Goal: Transaction & Acquisition: Subscribe to service/newsletter

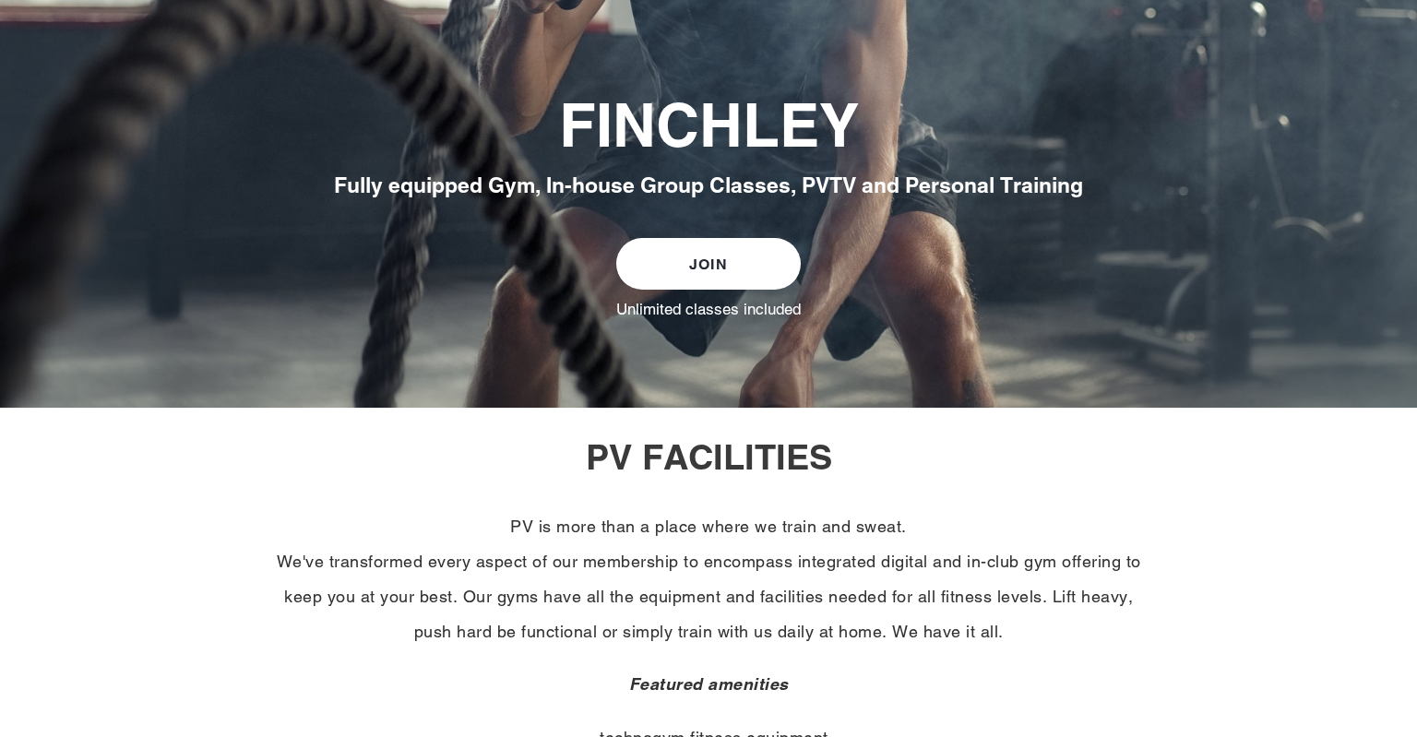
scroll to position [409, 0]
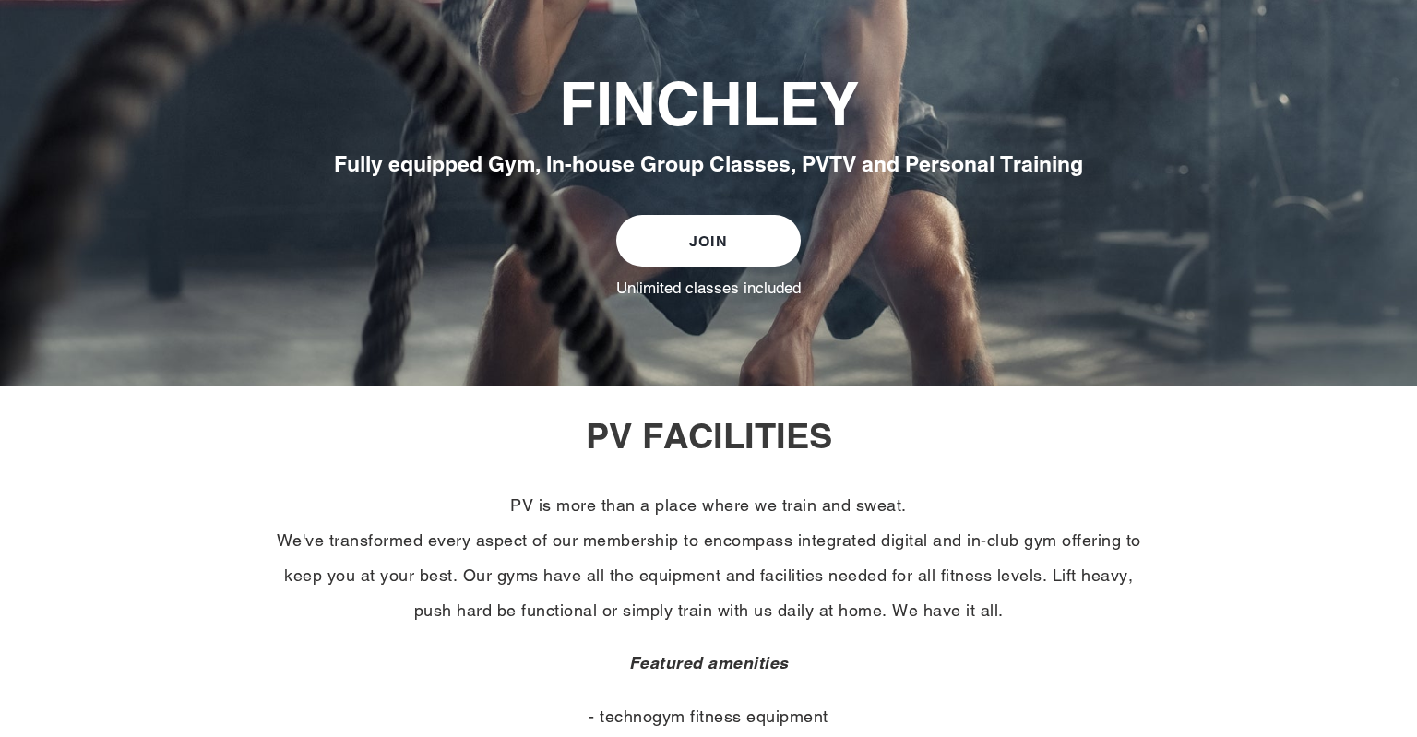
click at [711, 239] on link "JOIN" at bounding box center [708, 241] width 184 height 52
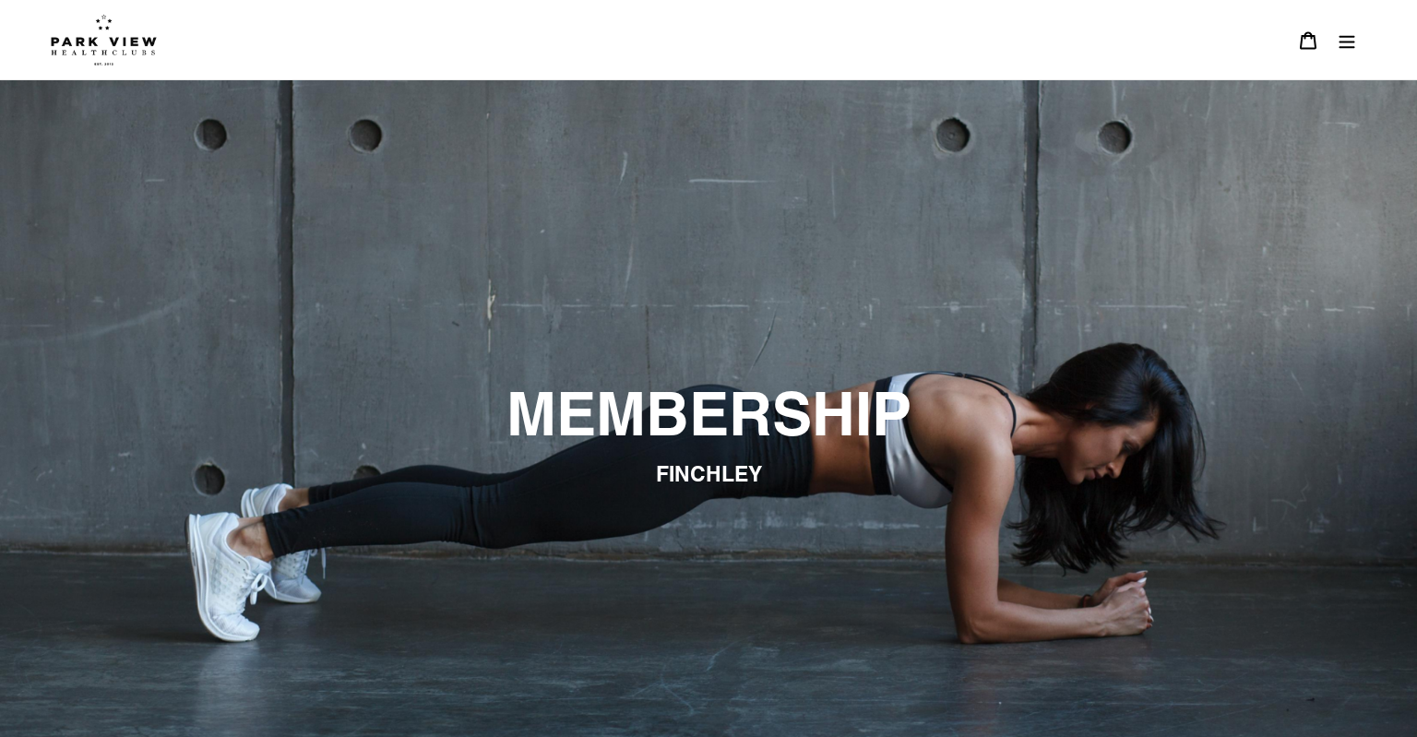
click at [1352, 36] on icon "Menu" at bounding box center [1347, 41] width 16 height 13
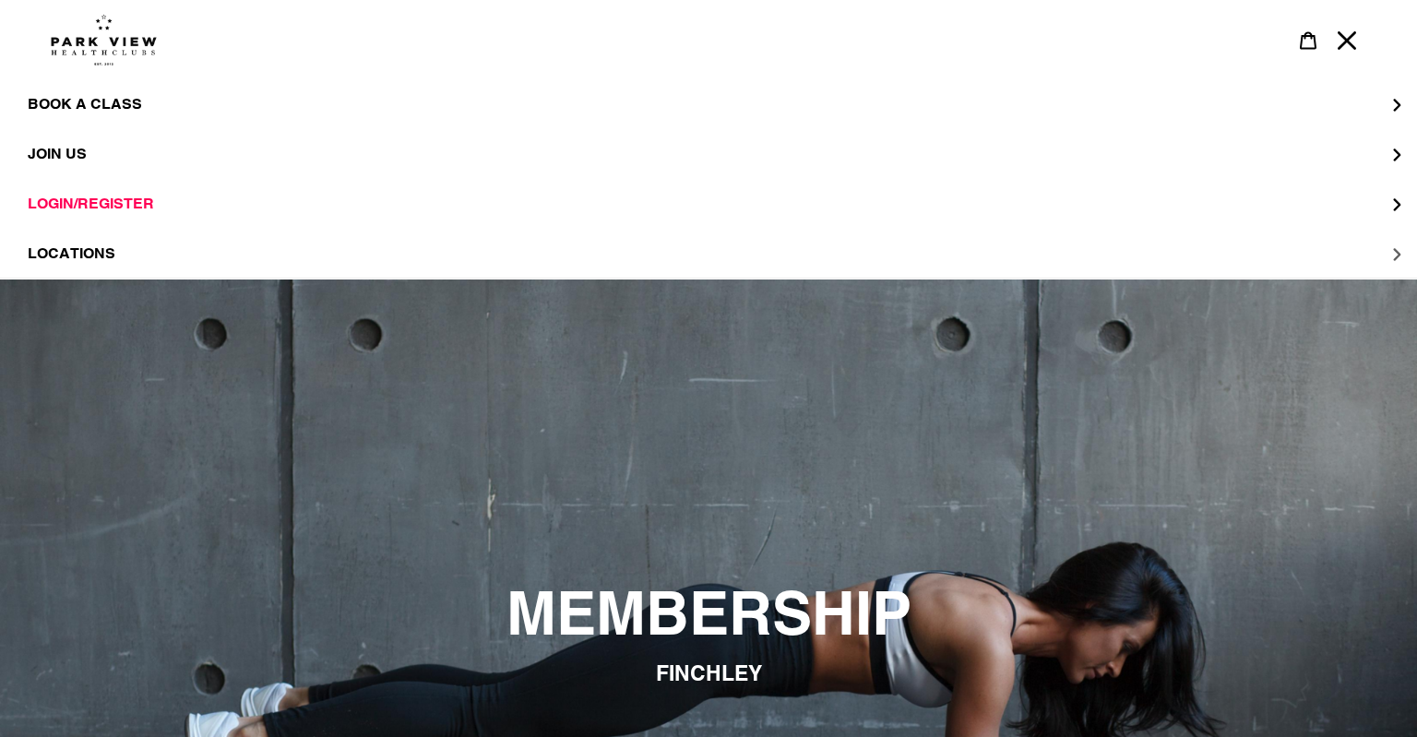
click at [85, 249] on span "LOCATIONS" at bounding box center [72, 253] width 88 height 18
click at [113, 207] on span "Finchley" at bounding box center [103, 204] width 76 height 18
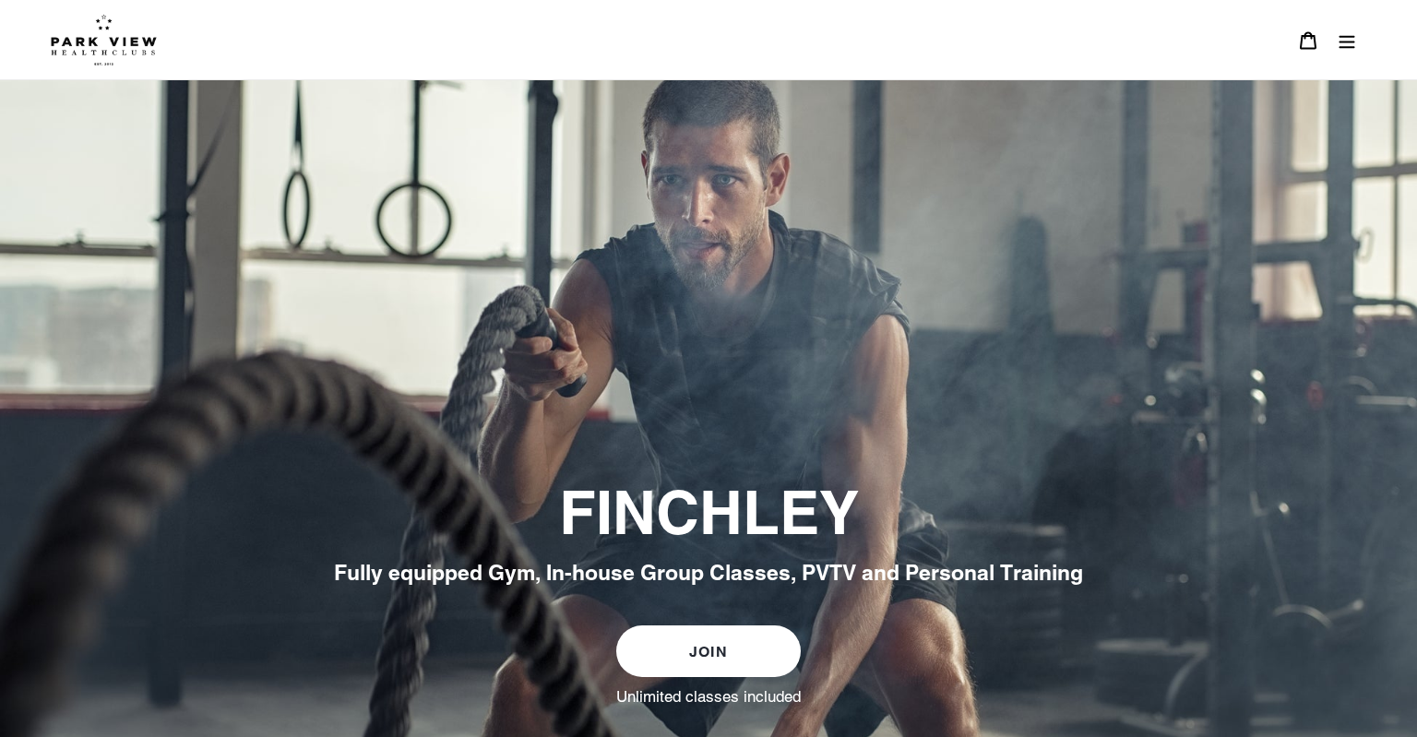
click at [1349, 31] on icon "Menu" at bounding box center [1347, 40] width 18 height 18
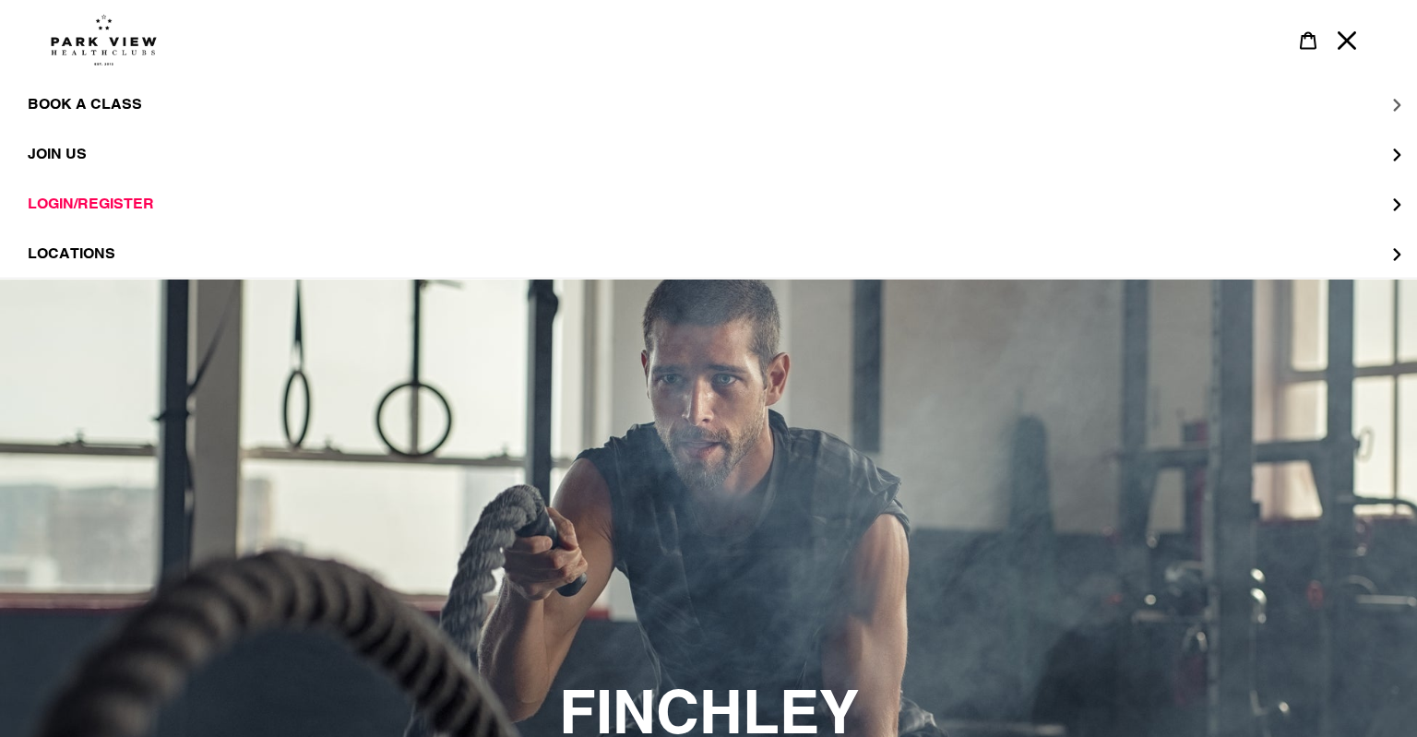
click at [110, 102] on span "BOOK A CLASS" at bounding box center [85, 104] width 114 height 18
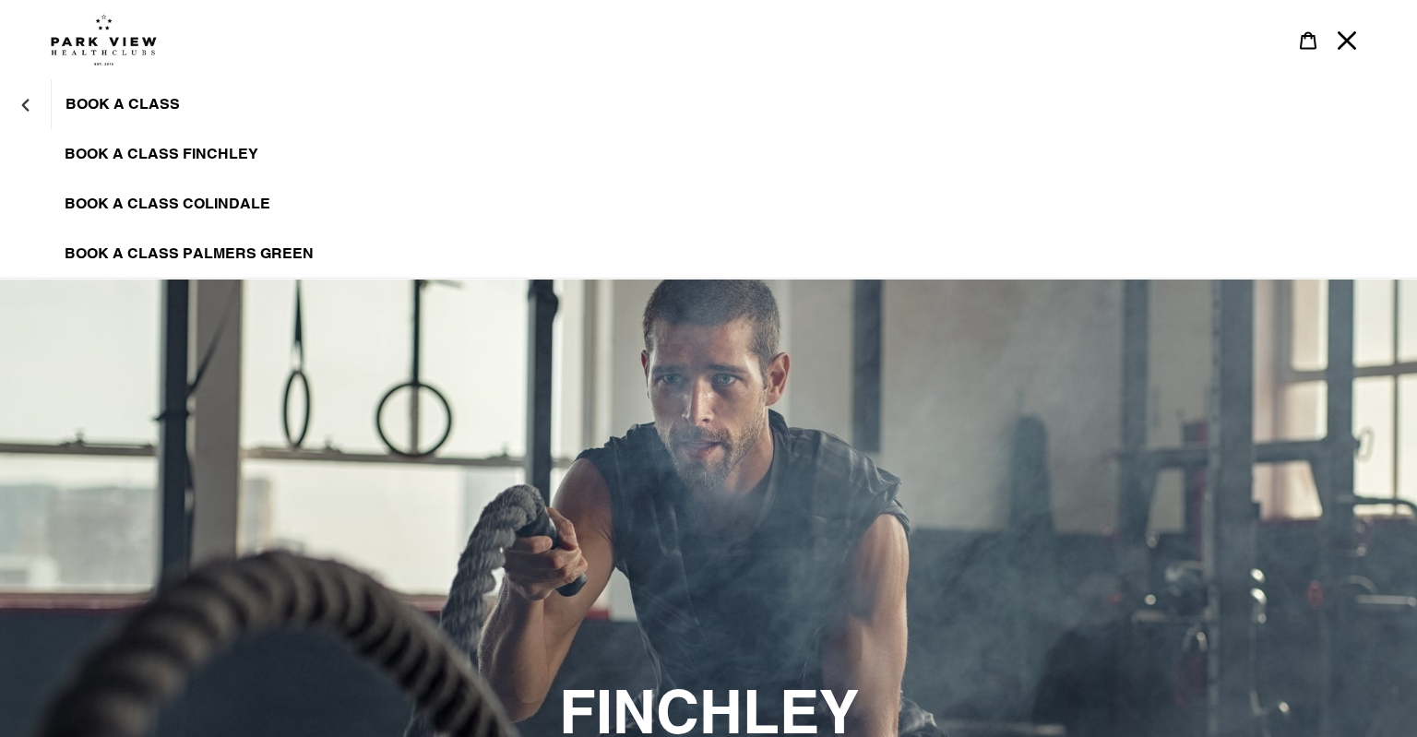
click at [179, 152] on span "BOOK A CLASS FINCHLEY" at bounding box center [162, 154] width 194 height 18
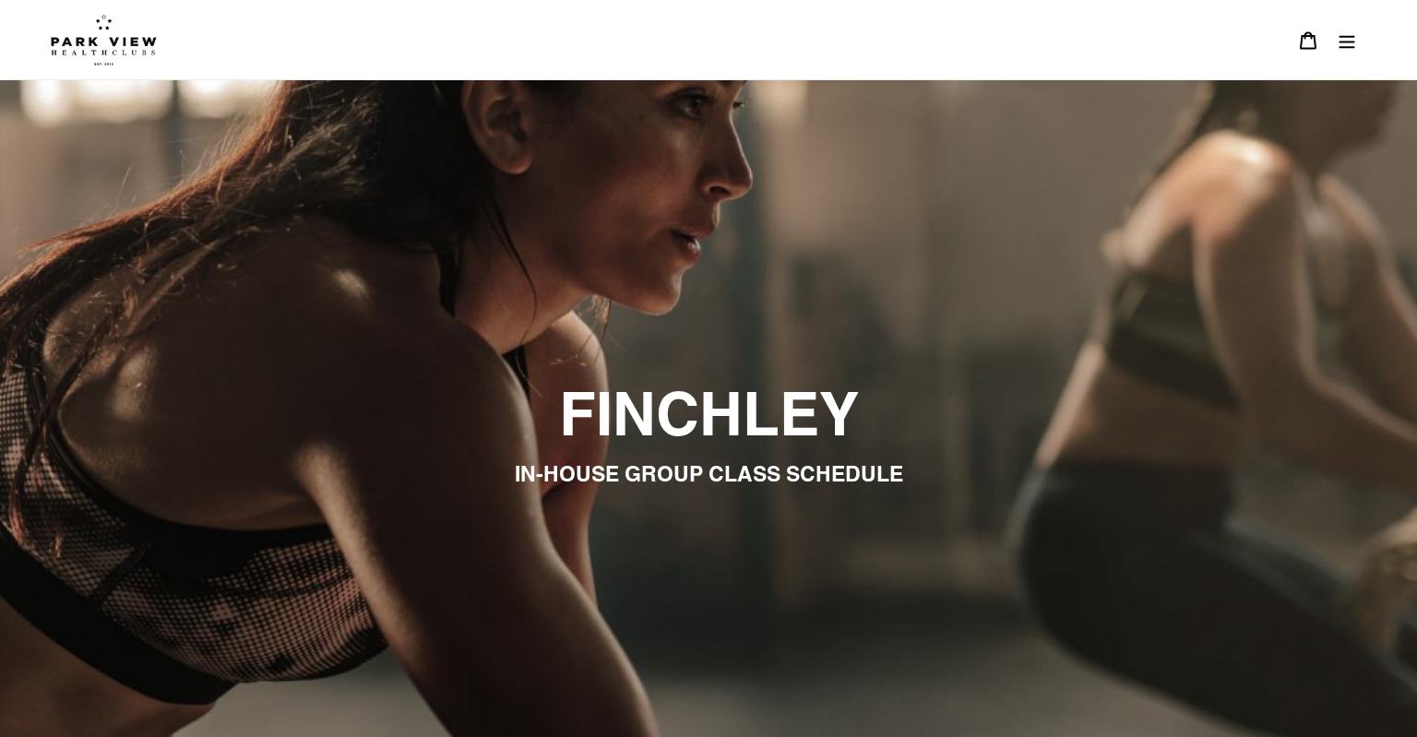
click at [1354, 46] on icon "Menu" at bounding box center [1347, 40] width 18 height 18
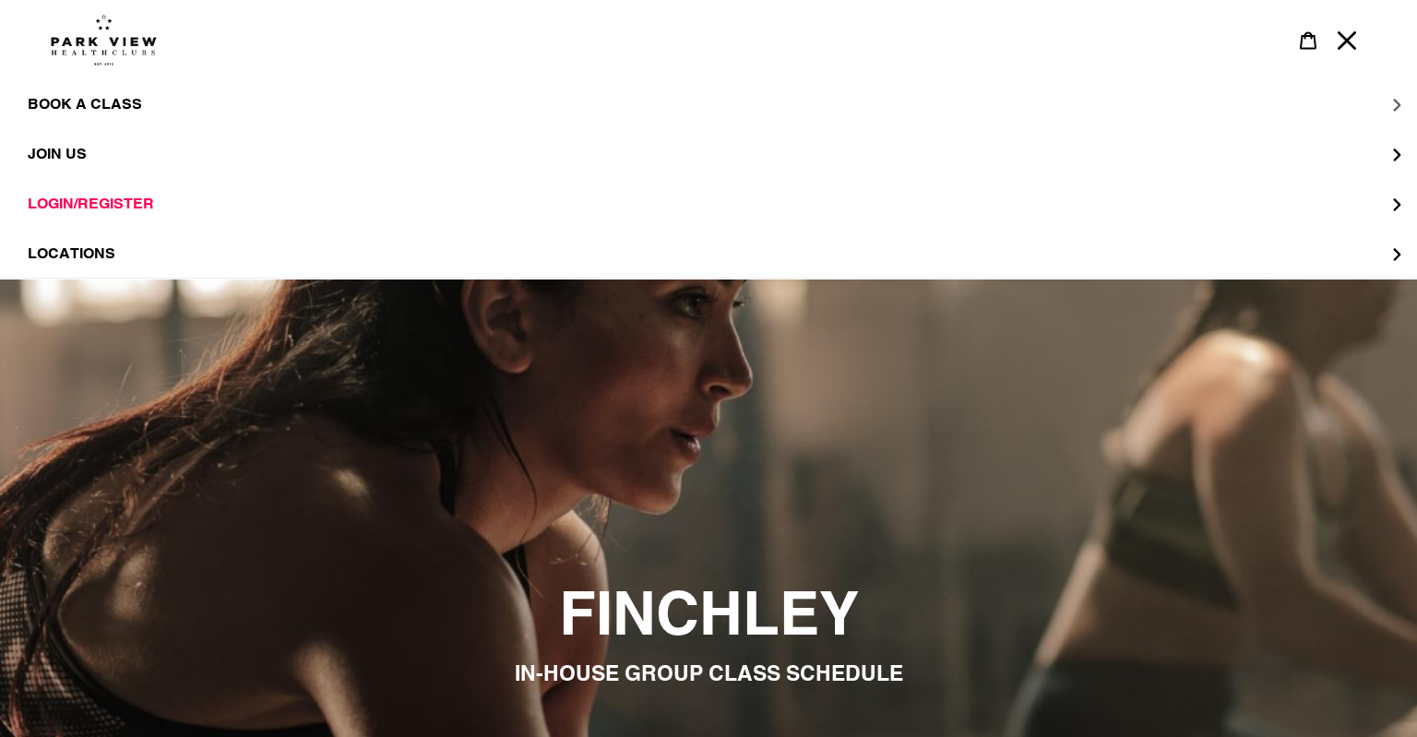
click at [124, 105] on span "BOOK A CLASS" at bounding box center [85, 104] width 114 height 18
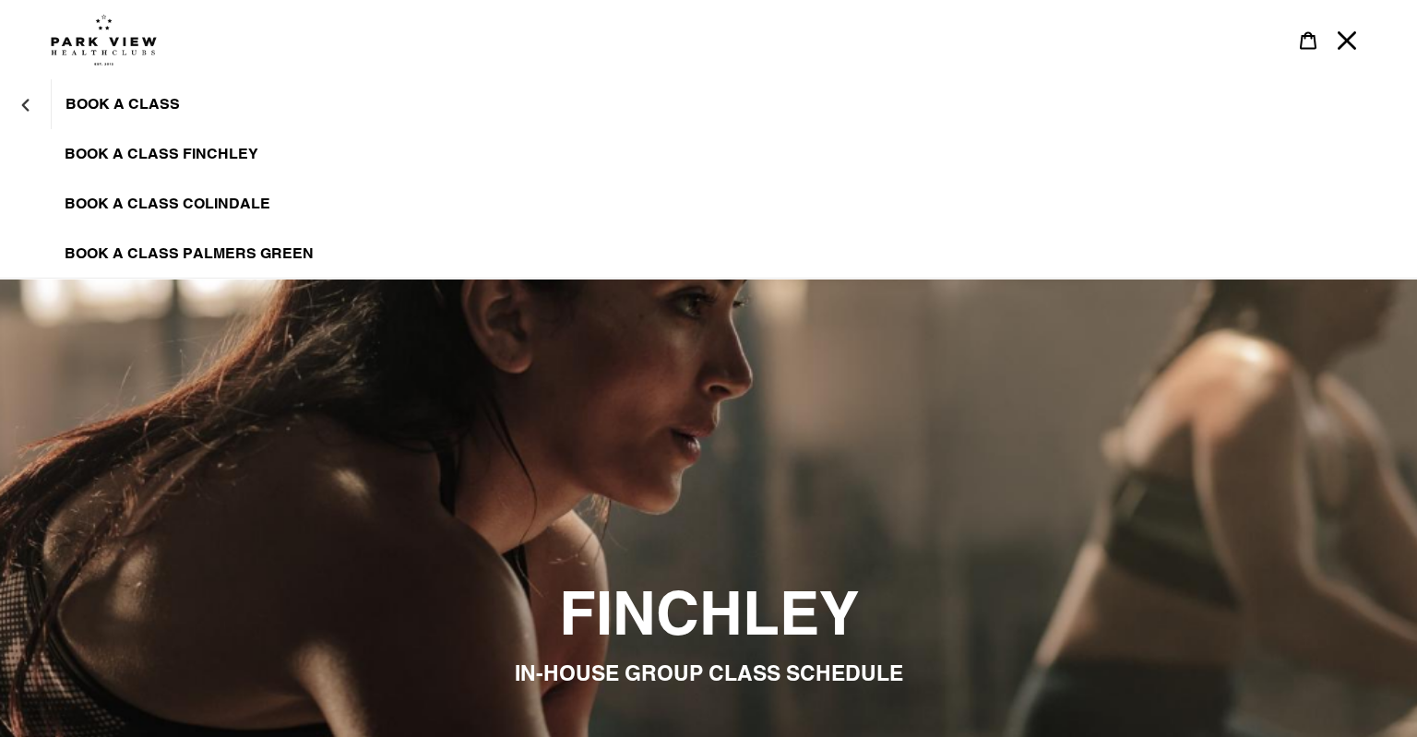
click at [98, 44] on img at bounding box center [104, 40] width 106 height 52
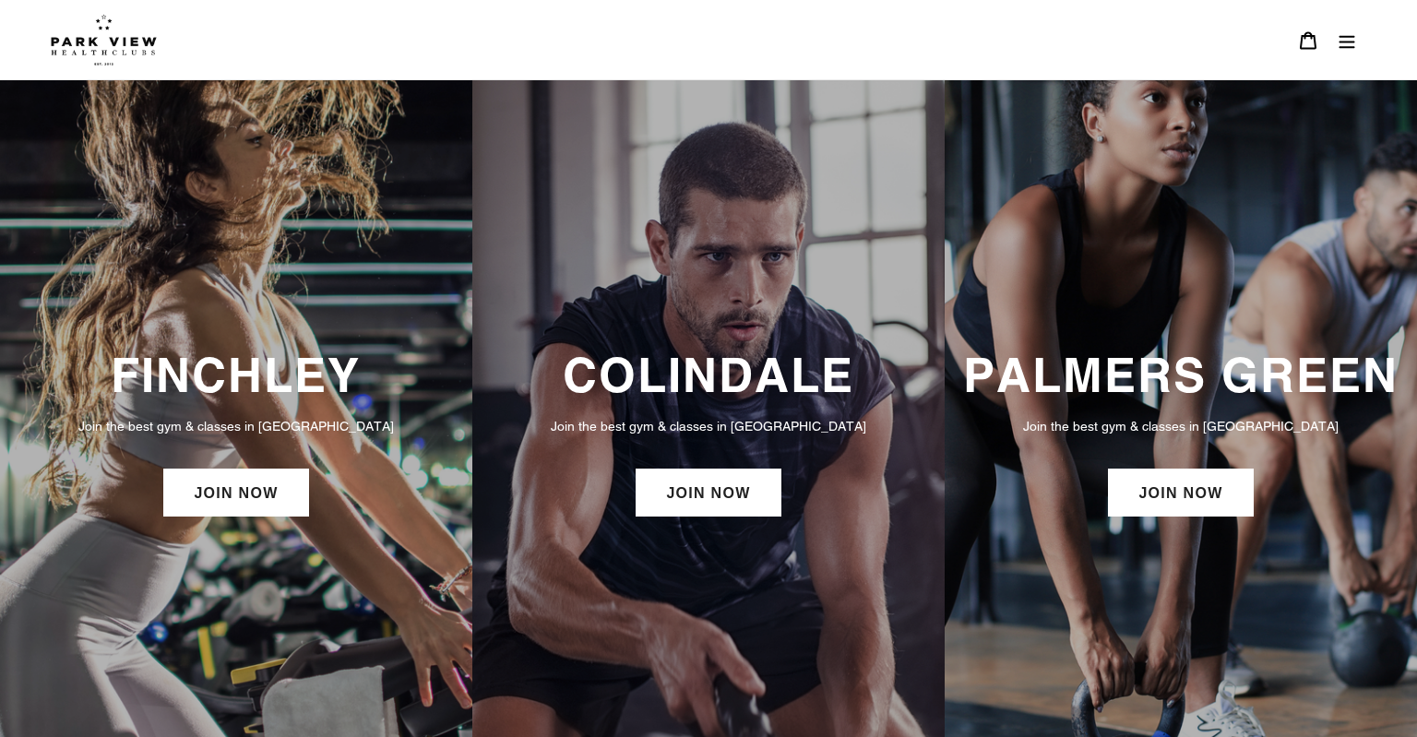
click at [241, 338] on div "FINCHLEY Join the best gym & classes in [GEOGRAPHIC_DATA] JOIN NOW" at bounding box center [236, 434] width 472 height 708
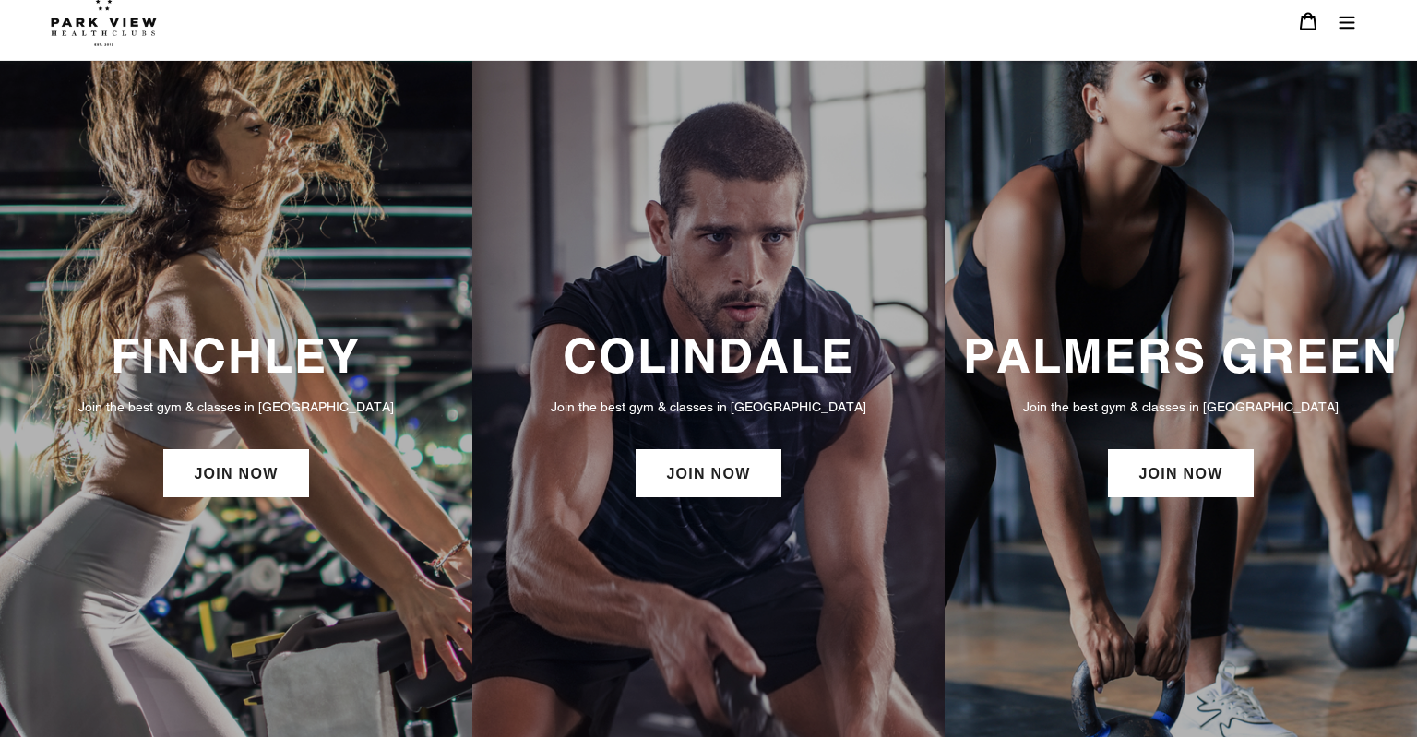
scroll to position [11, 0]
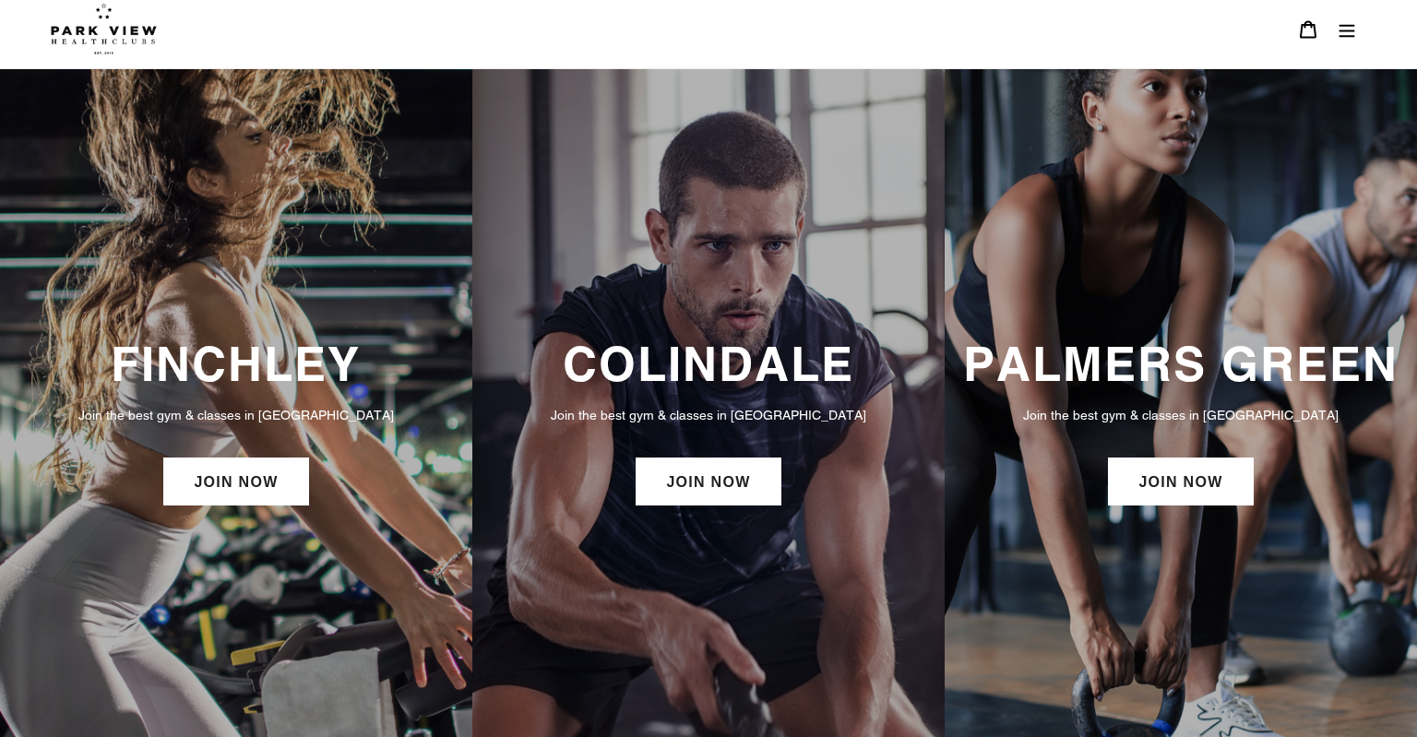
click at [755, 50] on link at bounding box center [692, 29] width 1283 height 52
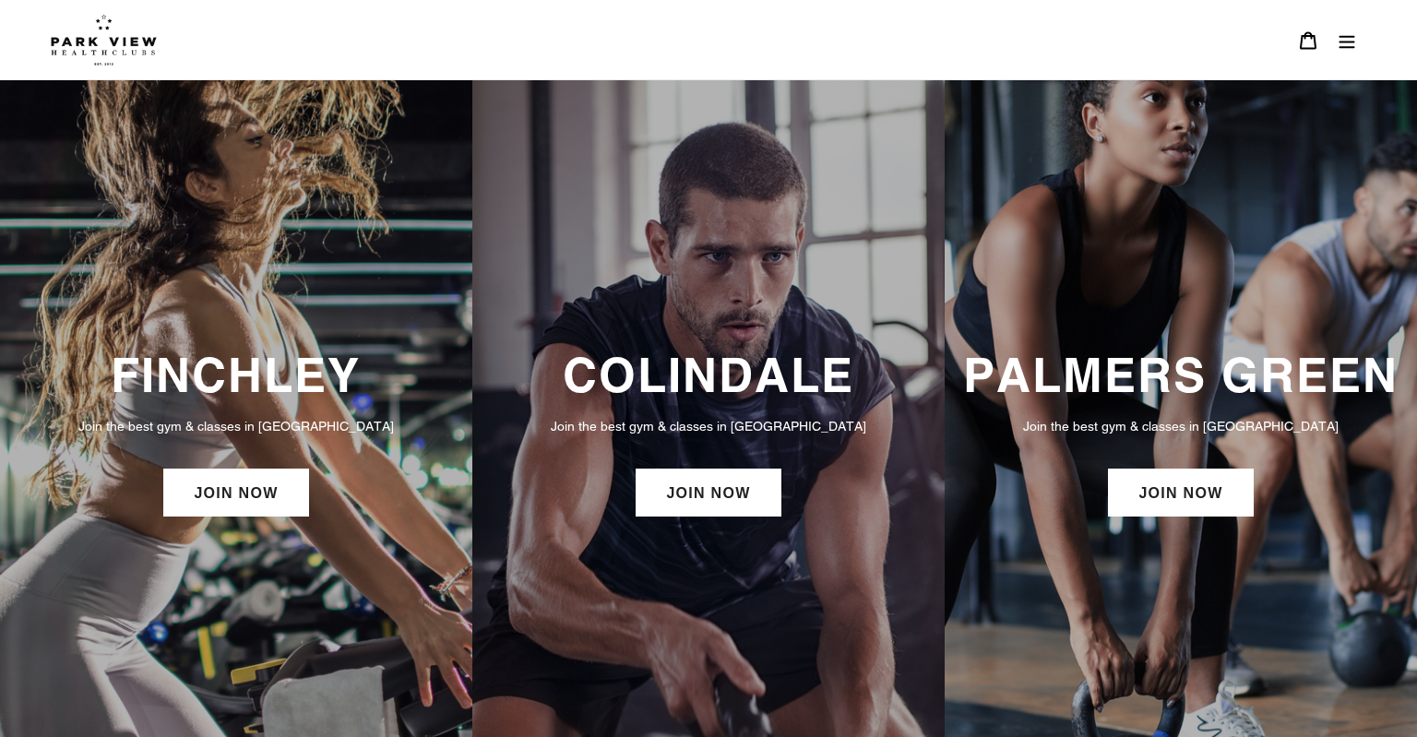
click at [245, 356] on h3 "FINCHLEY" at bounding box center [235, 375] width 435 height 56
click at [263, 481] on link "JOIN NOW" at bounding box center [235, 493] width 145 height 48
